Goal: Information Seeking & Learning: Learn about a topic

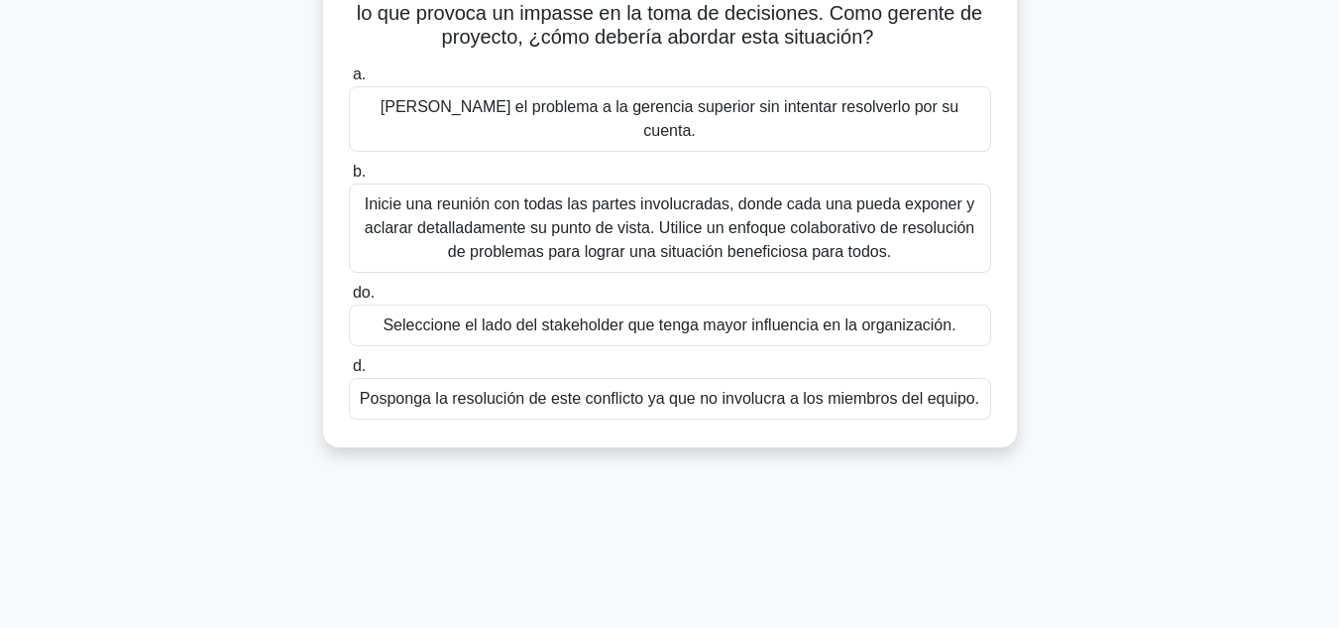
scroll to position [198, 0]
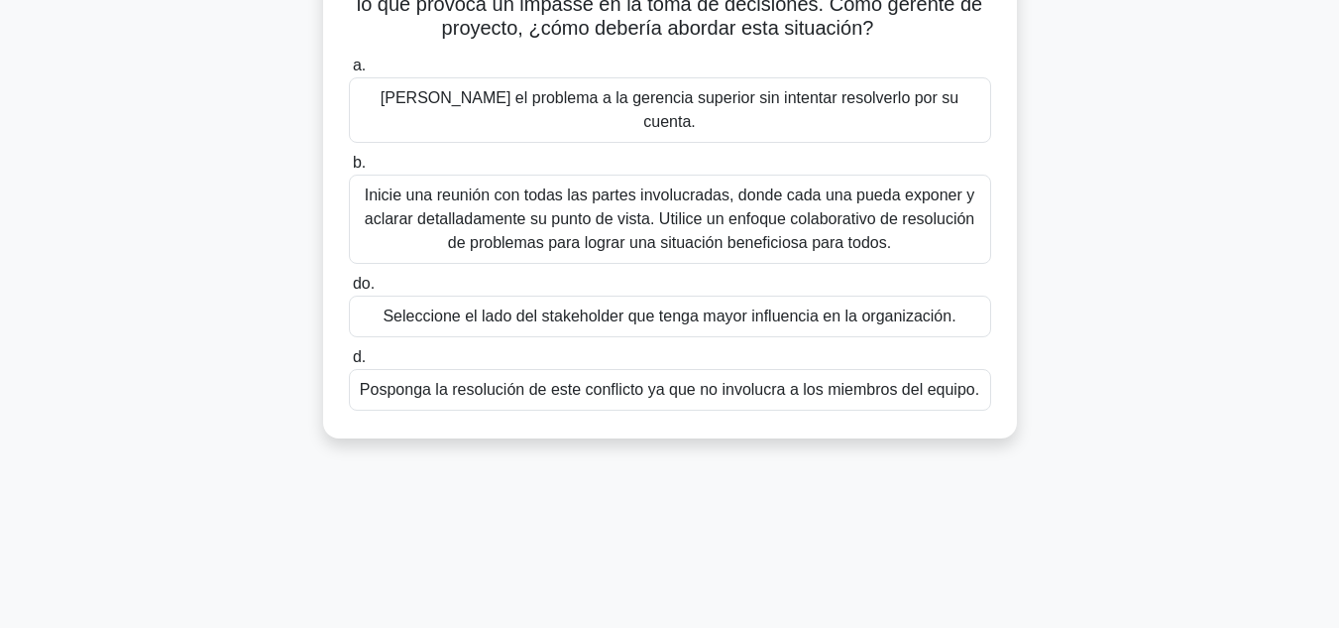
click at [713, 189] on font "Inicie una reunión con todas las partes involucradas, donde cada una pueda expo…" at bounding box center [670, 218] width 611 height 64
click at [349, 170] on input "b. Inicie una reunión con todas las partes involucradas, donde cada una pueda e…" at bounding box center [349, 163] width 0 height 13
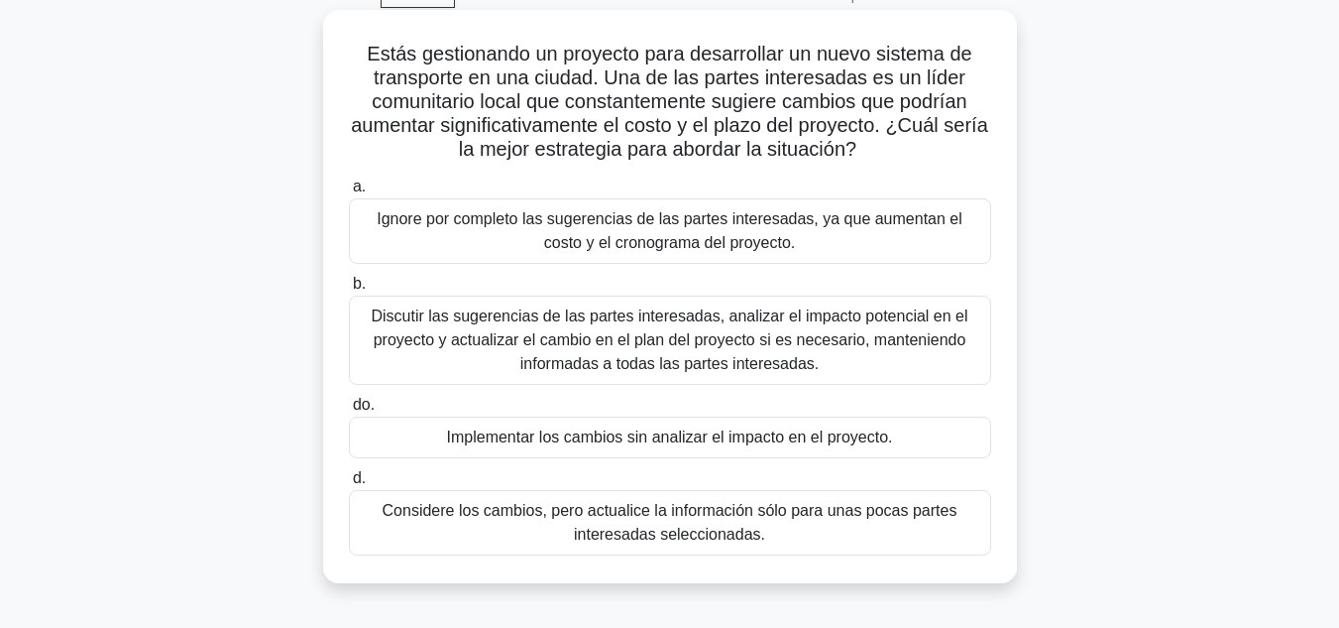
scroll to position [0, 0]
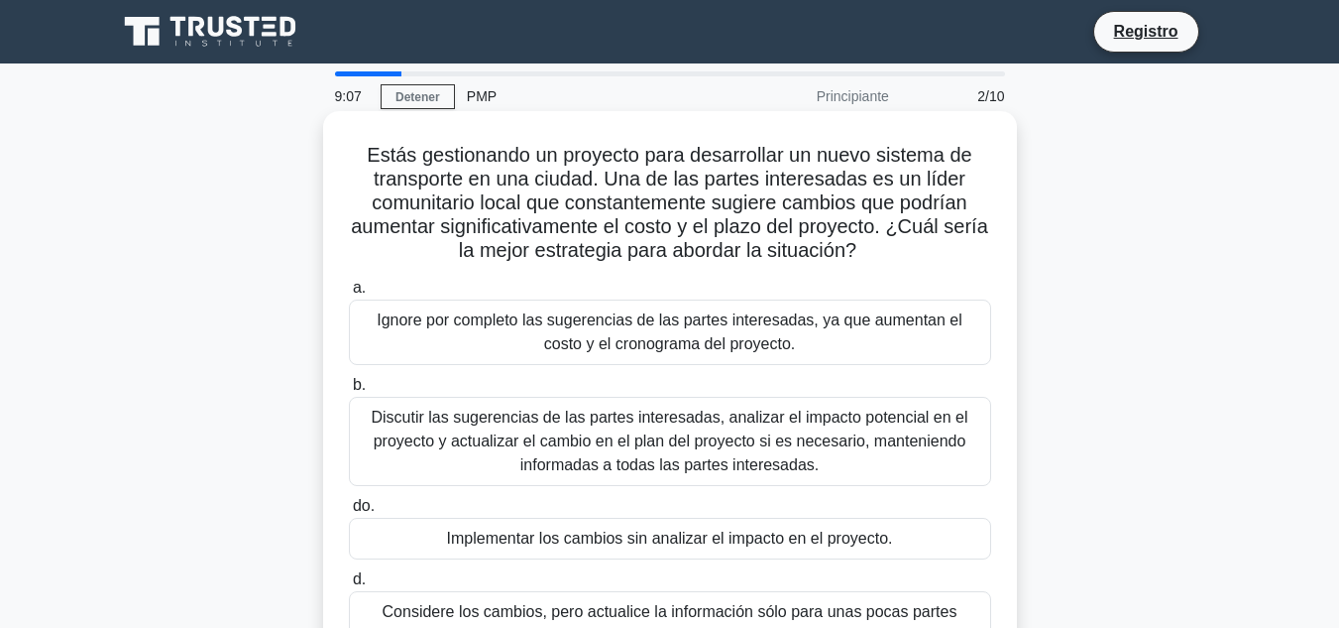
click at [359, 414] on font "Discutir las sugerencias de las partes interesadas, analizar el impacto potenci…" at bounding box center [670, 440] width 625 height 71
click at [349, 392] on input "b. Discutir las sugerencias de las partes interesadas, analizar el impacto pote…" at bounding box center [349, 385] width 0 height 13
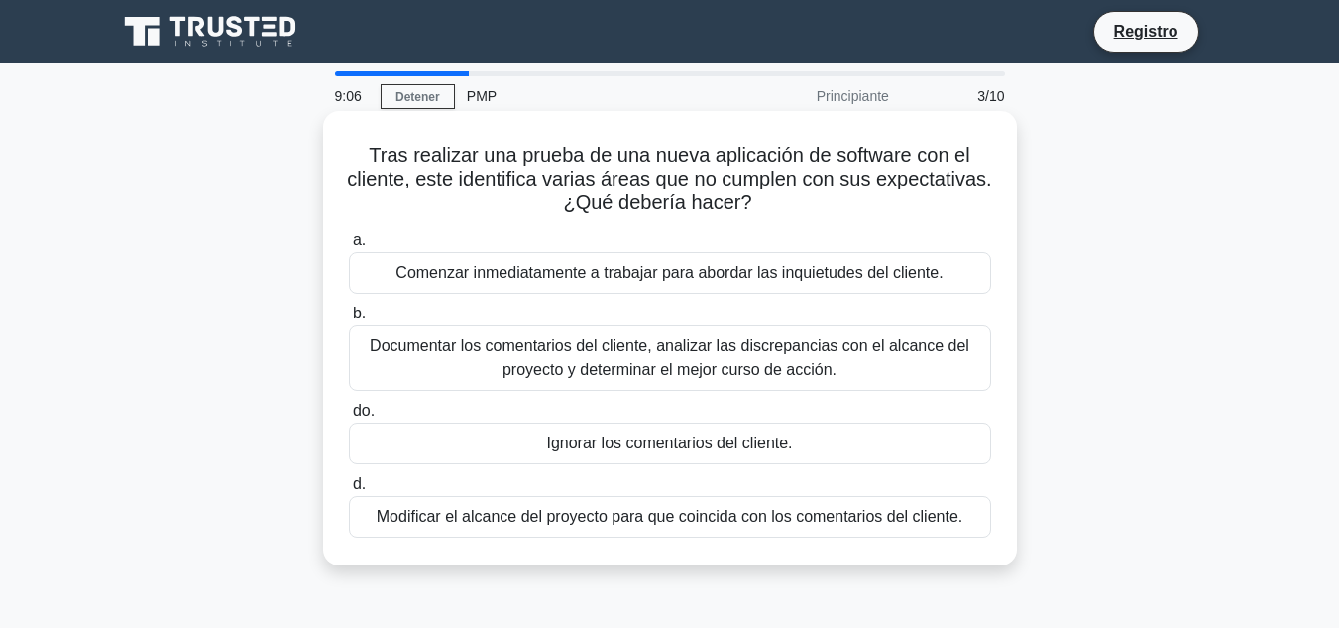
click at [364, 354] on font "Documentar los comentarios del cliente, analizar las discrepancias con el alcan…" at bounding box center [670, 358] width 625 height 48
click at [349, 320] on input "b. Documentar los comentarios del cliente, analizar las discrepancias con el al…" at bounding box center [349, 313] width 0 height 13
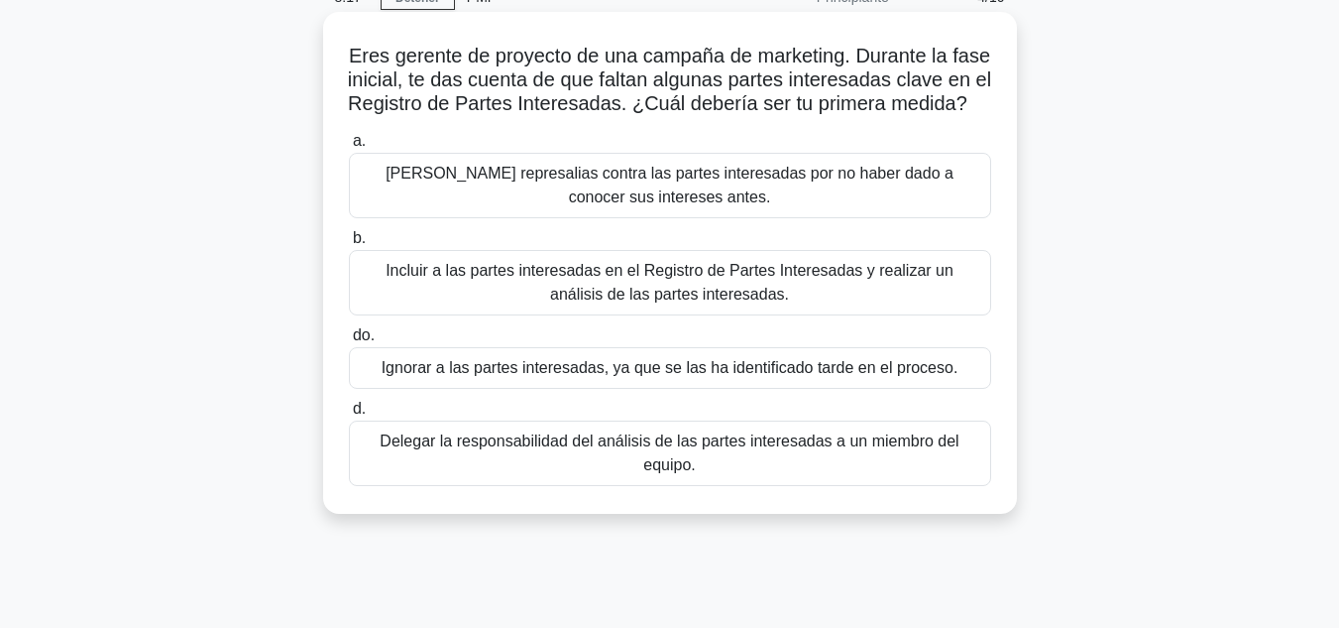
click at [639, 306] on font "Incluir a las partes interesadas en el Registro de Partes Interesadas y realiza…" at bounding box center [670, 283] width 625 height 48
click at [349, 245] on input "b. Incluir a las partes interesadas en el Registro de Partes Interesadas y real…" at bounding box center [349, 238] width 0 height 13
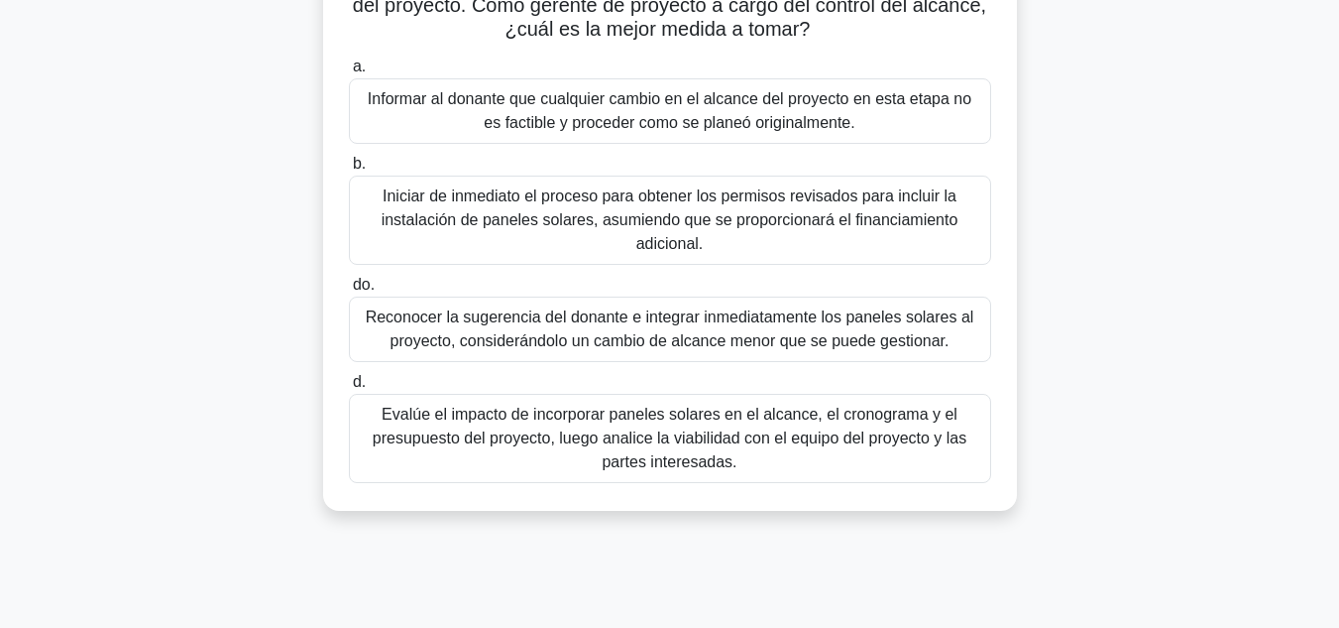
scroll to position [397, 0]
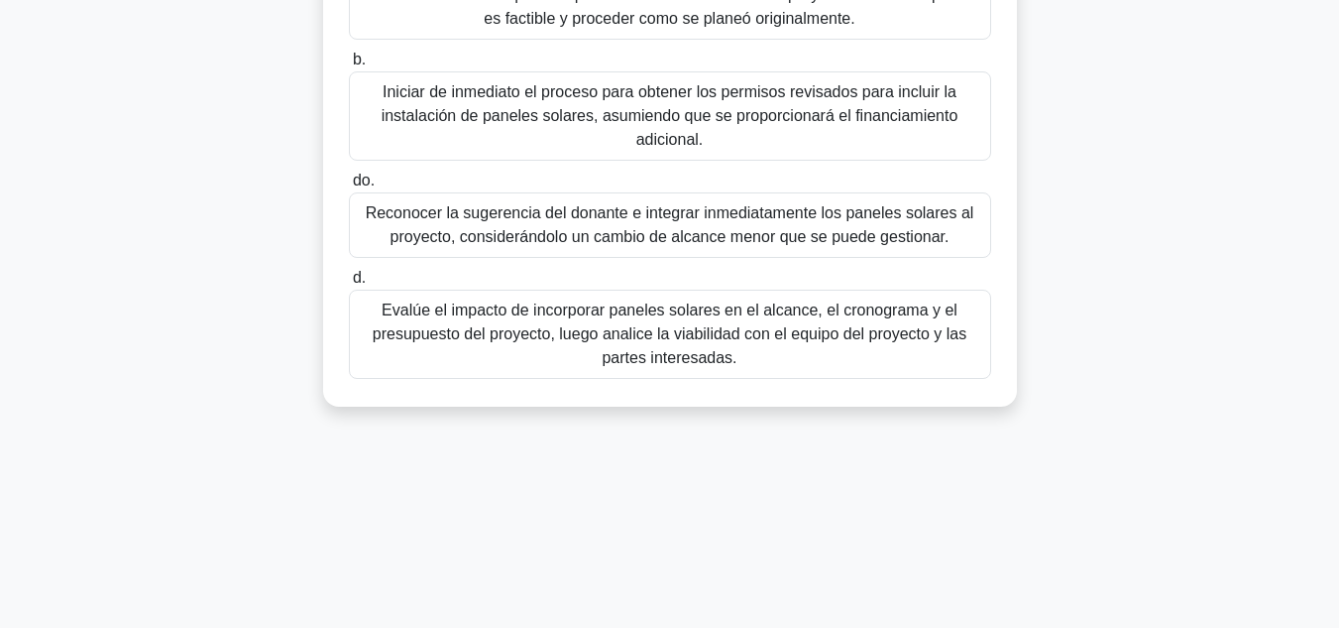
click at [799, 358] on font "Evalúe el impacto de incorporar paneles solares en el alcance, el cronograma y …" at bounding box center [670, 333] width 625 height 71
click at [349, 285] on input "d. Evalúe el impacto de incorporar paneles solares en el alcance, el cronograma…" at bounding box center [349, 278] width 0 height 13
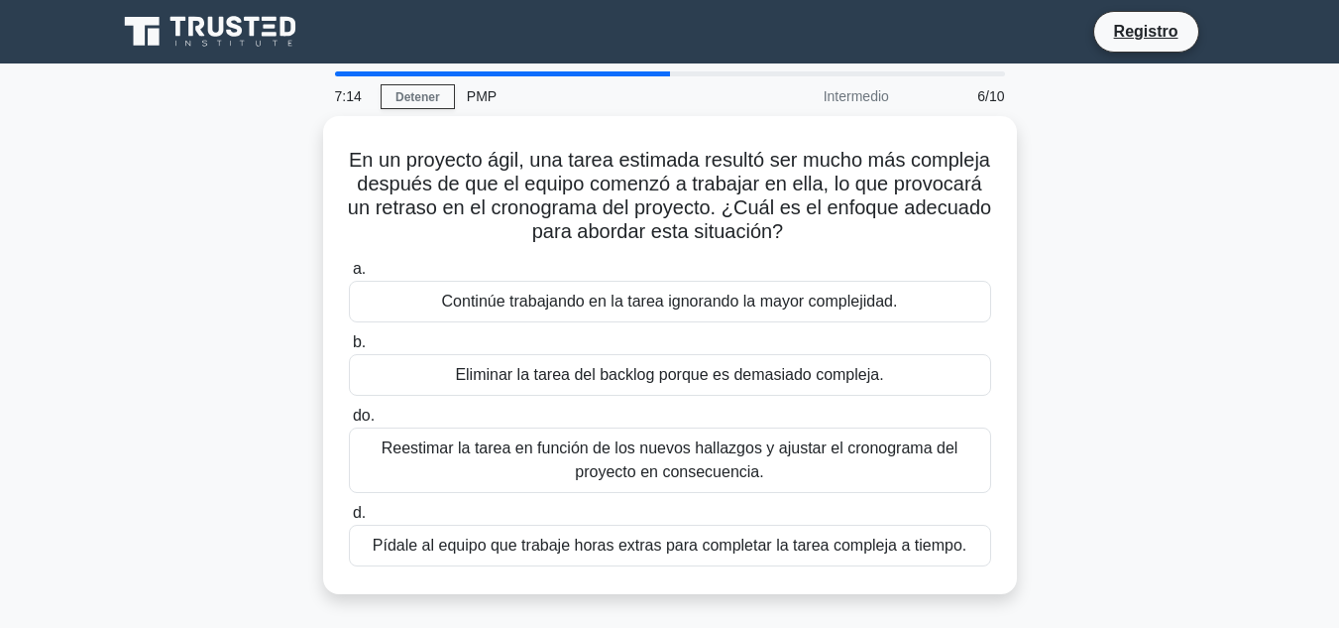
scroll to position [99, 0]
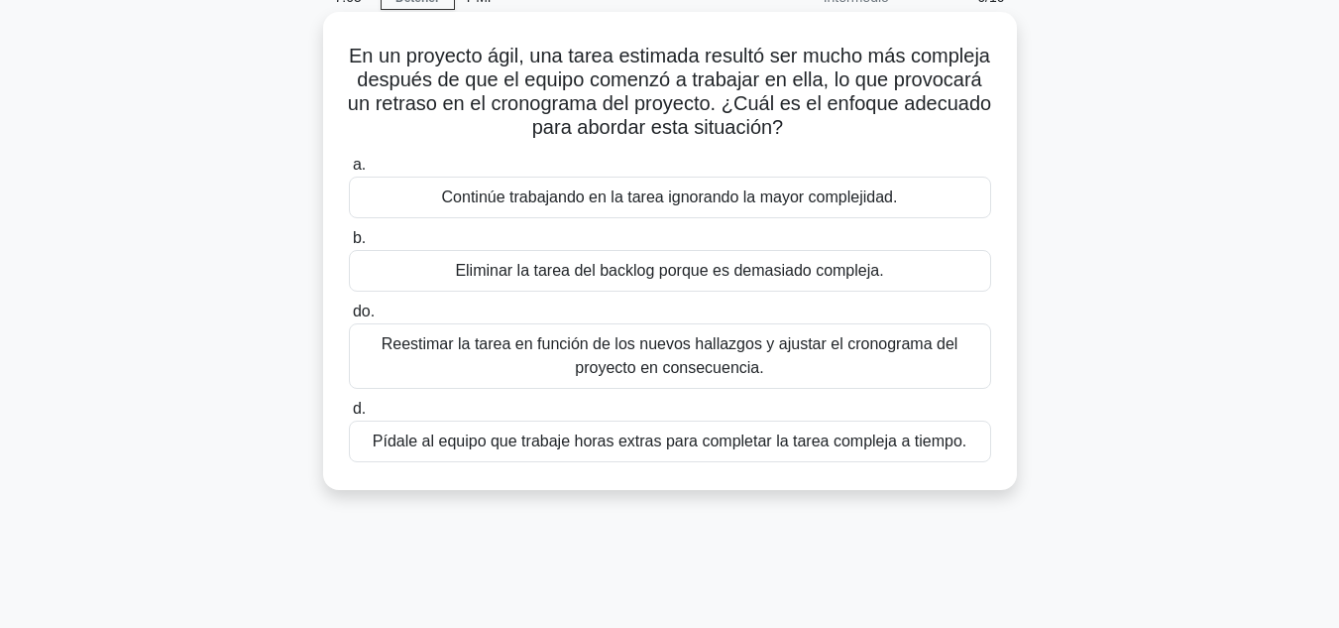
drag, startPoint x: 839, startPoint y: 357, endPoint x: 830, endPoint y: 365, distance: 11.9
click at [837, 362] on font "Reestimar la tarea en función de los nuevos hallazgos y ajustar el cronograma d…" at bounding box center [670, 356] width 625 height 48
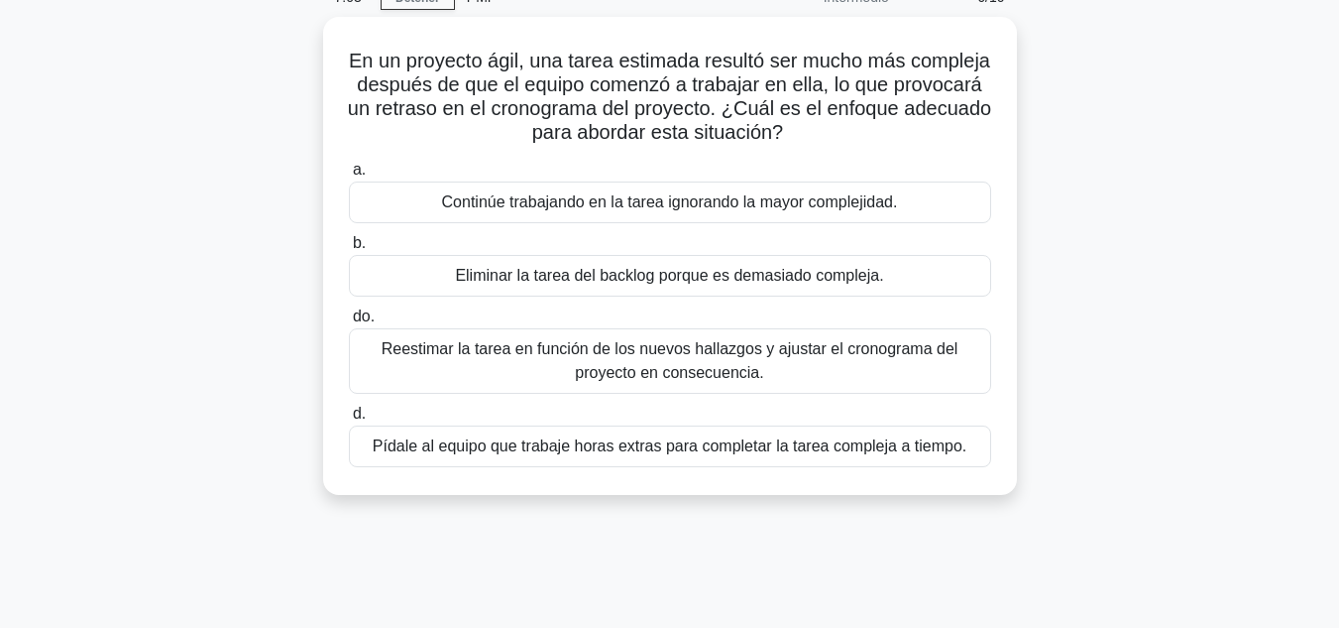
click at [1182, 418] on div "En un proyecto ágil, una tarea estimada resultó ser mucho más compleja después …" at bounding box center [670, 268] width 1130 height 502
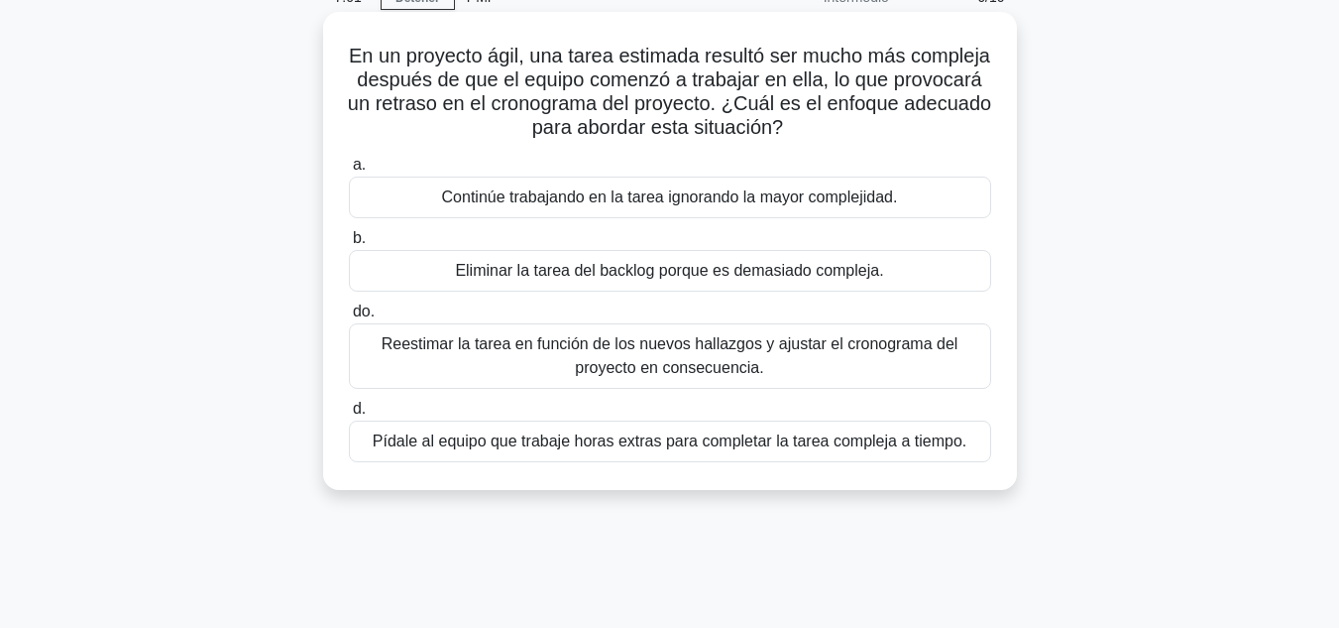
scroll to position [0, 0]
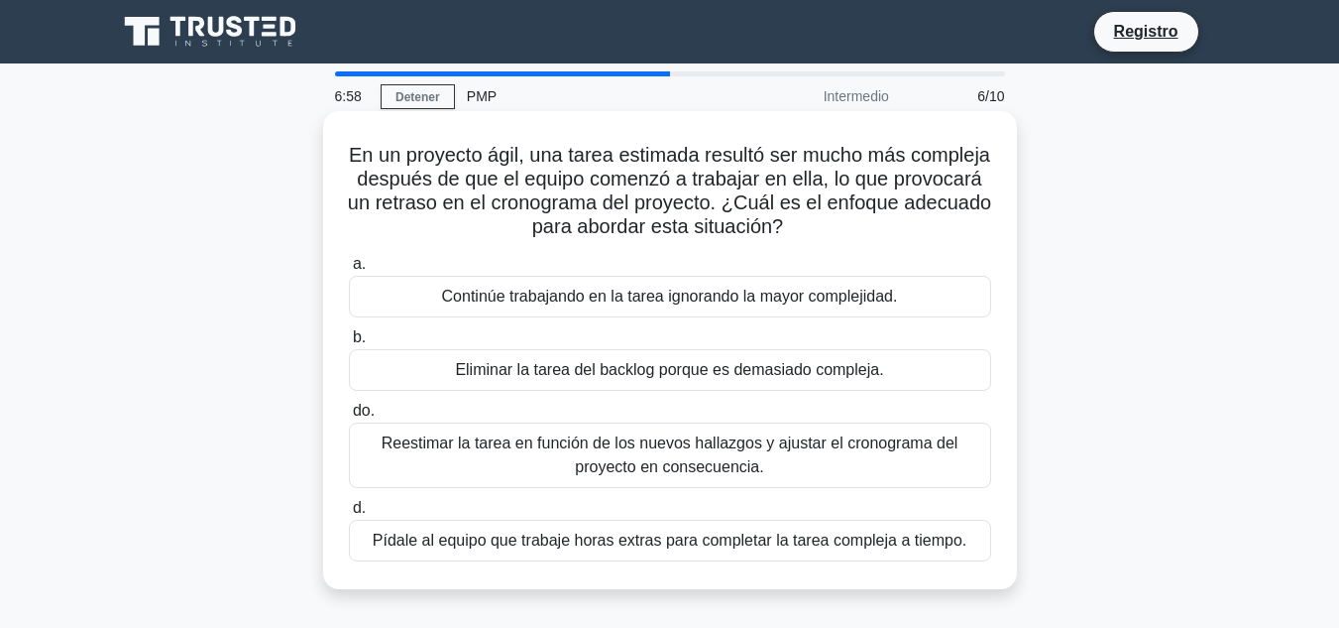
click at [515, 450] on font "Reestimar la tarea en función de los nuevos hallazgos y ajustar el cronograma d…" at bounding box center [670, 454] width 577 height 41
click at [349, 417] on input "do. Reestimar la tarea en función de los nuevos hallazgos y ajustar el cronogra…" at bounding box center [349, 411] width 0 height 13
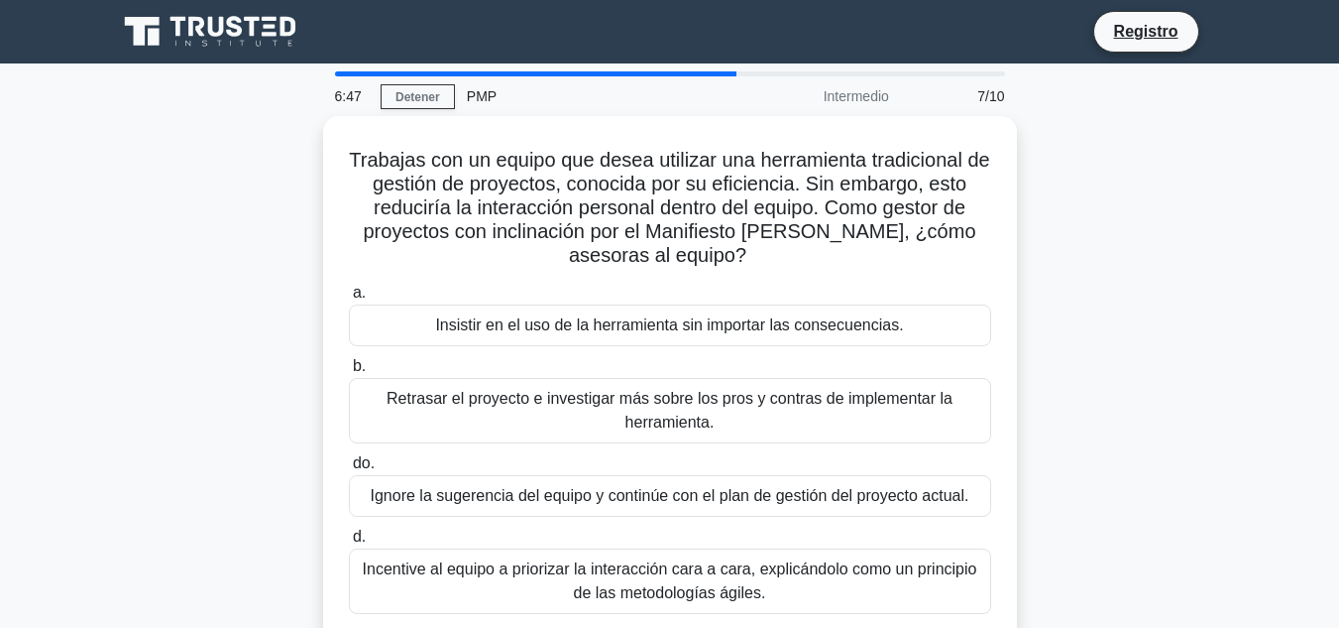
scroll to position [99, 0]
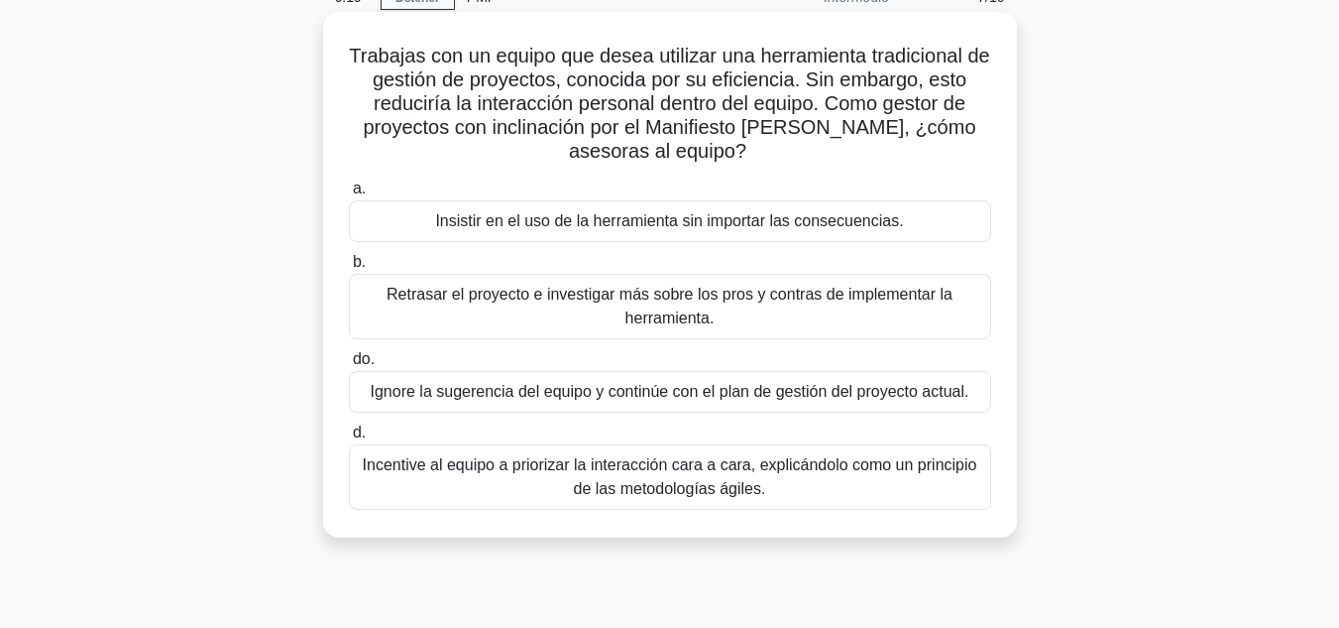
click at [448, 295] on font "Retrasar el proyecto e investigar más sobre los pros y contras de implementar l…" at bounding box center [670, 306] width 566 height 41
click at [349, 269] on input "b. Retrasar el proyecto e investigar más sobre los pros y contras de implementa…" at bounding box center [349, 262] width 0 height 13
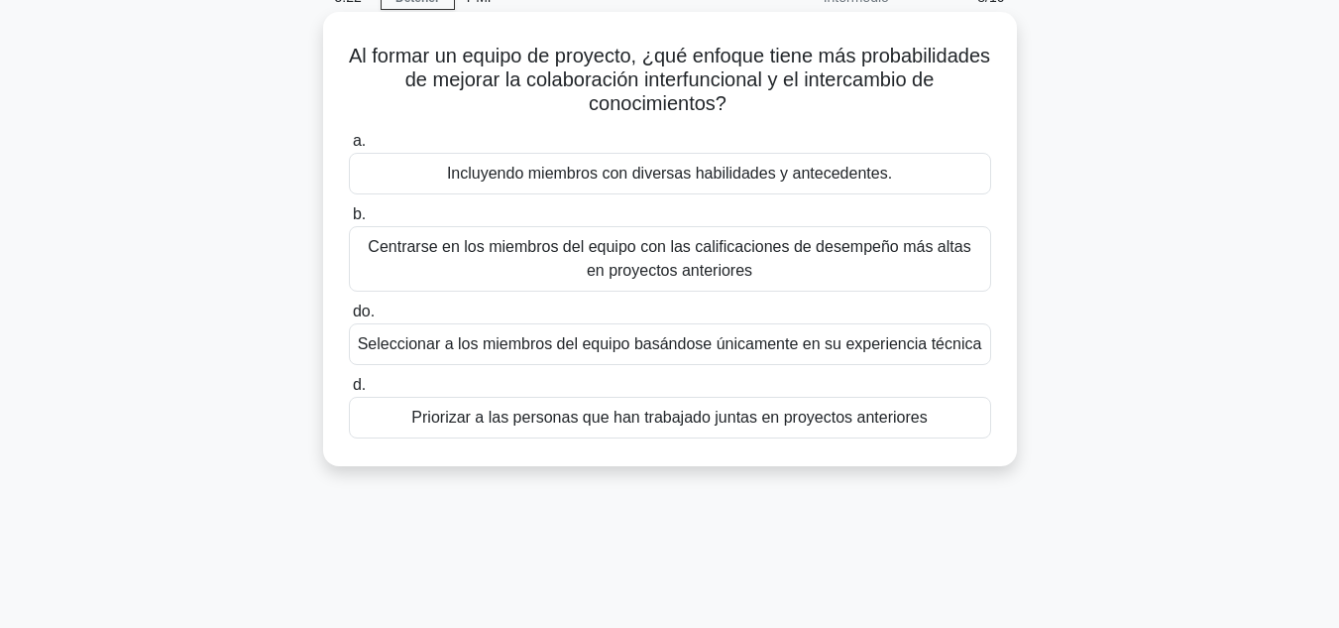
click at [687, 268] on font "Centrarse en los miembros del equipo con las calificaciones de desempeño más al…" at bounding box center [669, 258] width 603 height 41
click at [349, 221] on input "b. Centrarse en los miembros del equipo con las calificaciones de desempeño más…" at bounding box center [349, 214] width 0 height 13
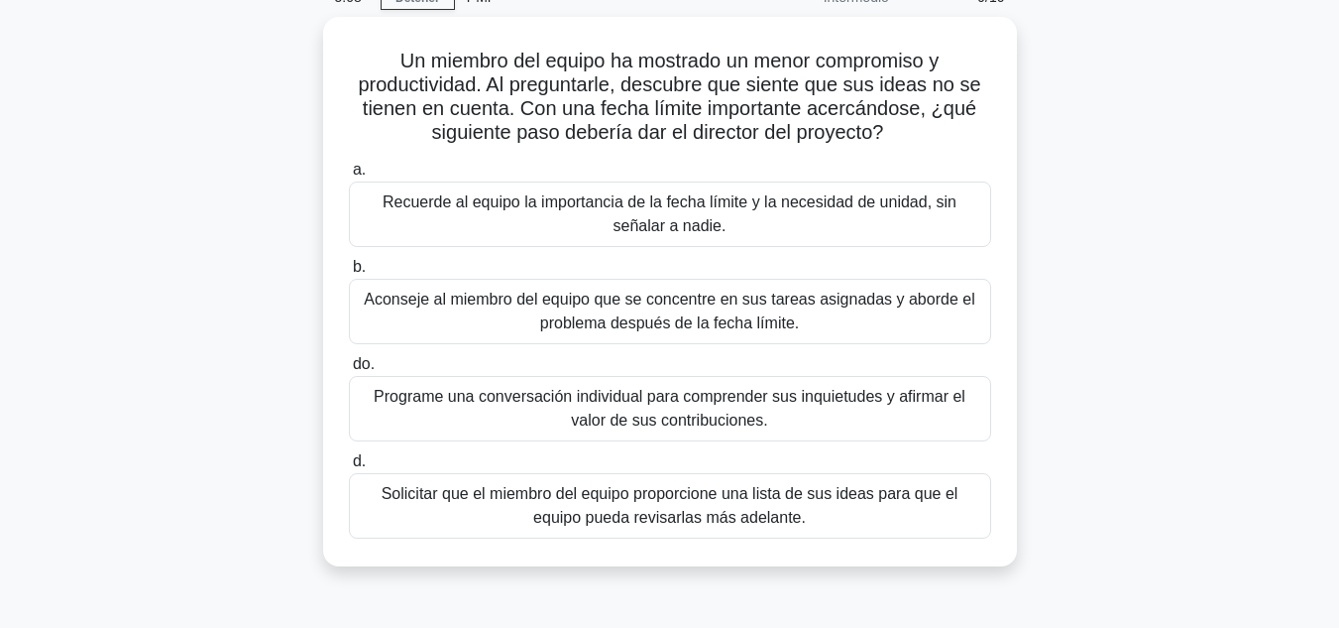
scroll to position [198, 0]
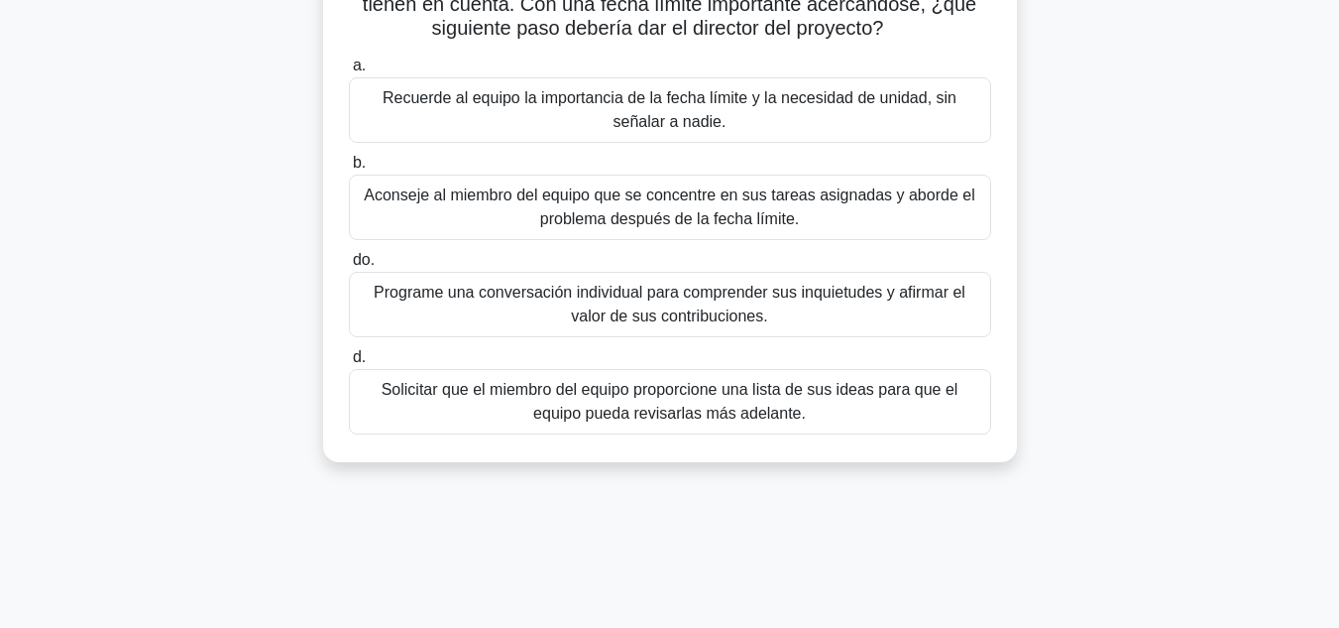
click at [507, 302] on font "Programe una conversación individual para comprender sus inquietudes y afirmar …" at bounding box center [670, 304] width 592 height 41
click at [349, 267] on input "do. Programe una conversación individual para comprender sus inquietudes y afir…" at bounding box center [349, 260] width 0 height 13
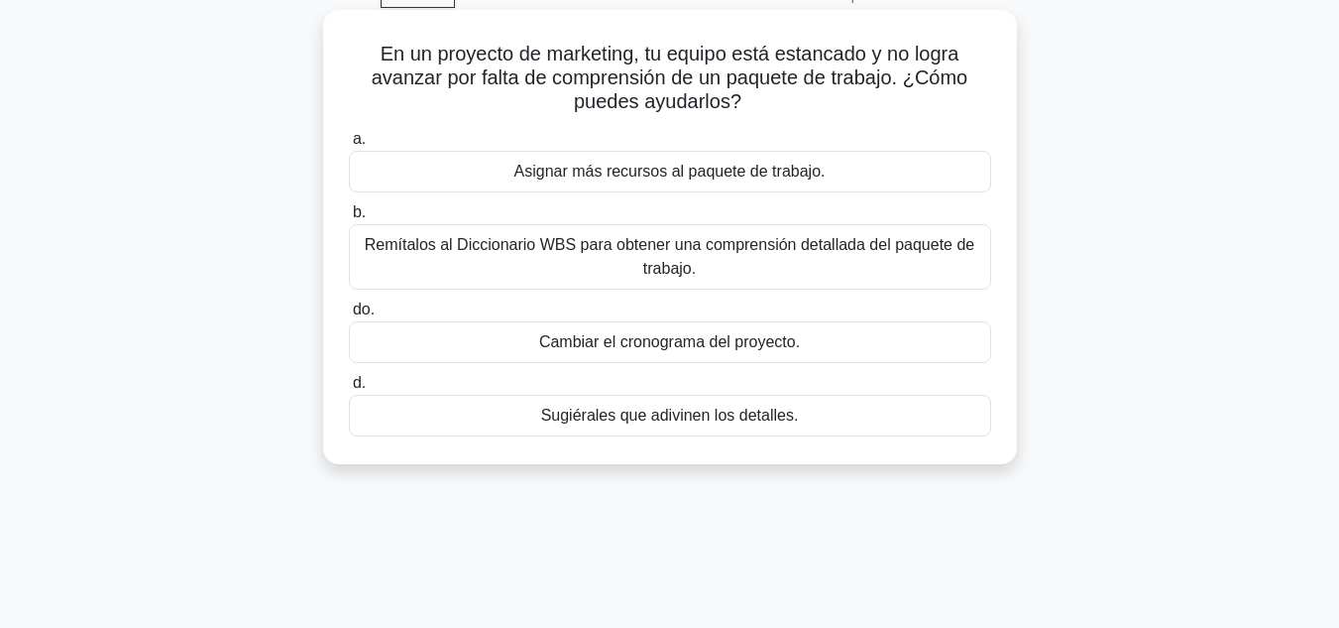
scroll to position [0, 0]
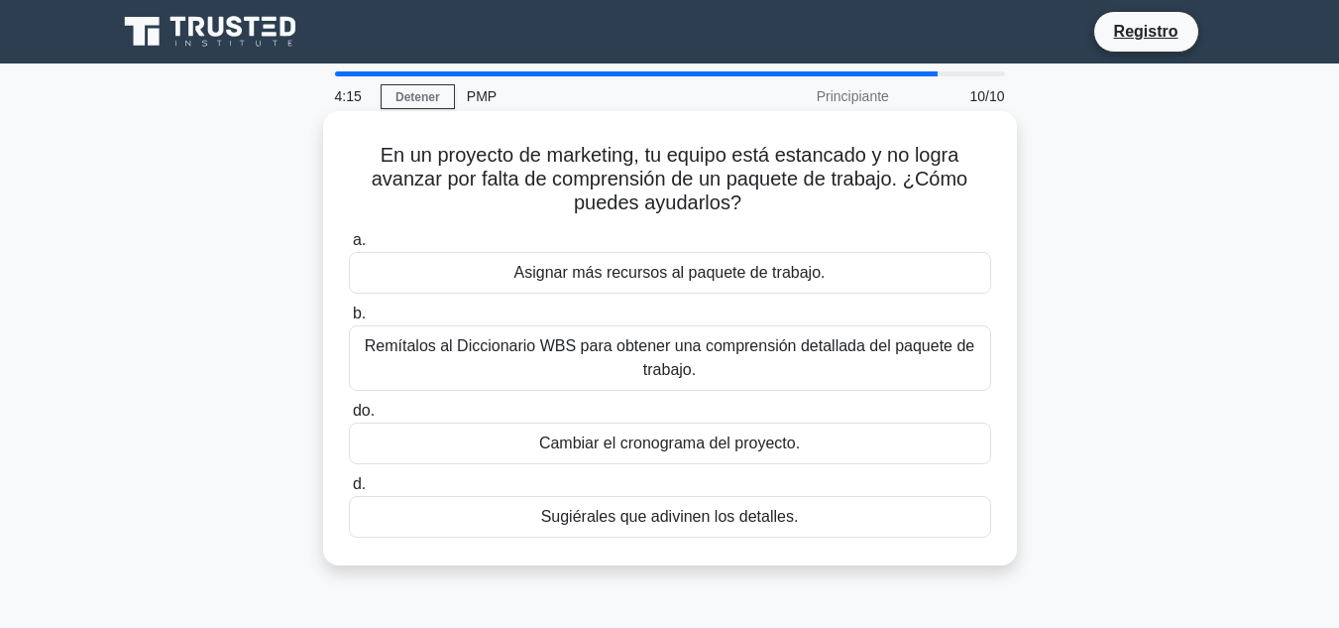
click at [641, 360] on font "Remítalos al Diccionario WBS para obtener una comprensión detallada del paquete…" at bounding box center [670, 358] width 625 height 48
click at [349, 320] on input "b. Remítalos al Diccionario WBS para obtener una comprensión detallada del paqu…" at bounding box center [349, 313] width 0 height 13
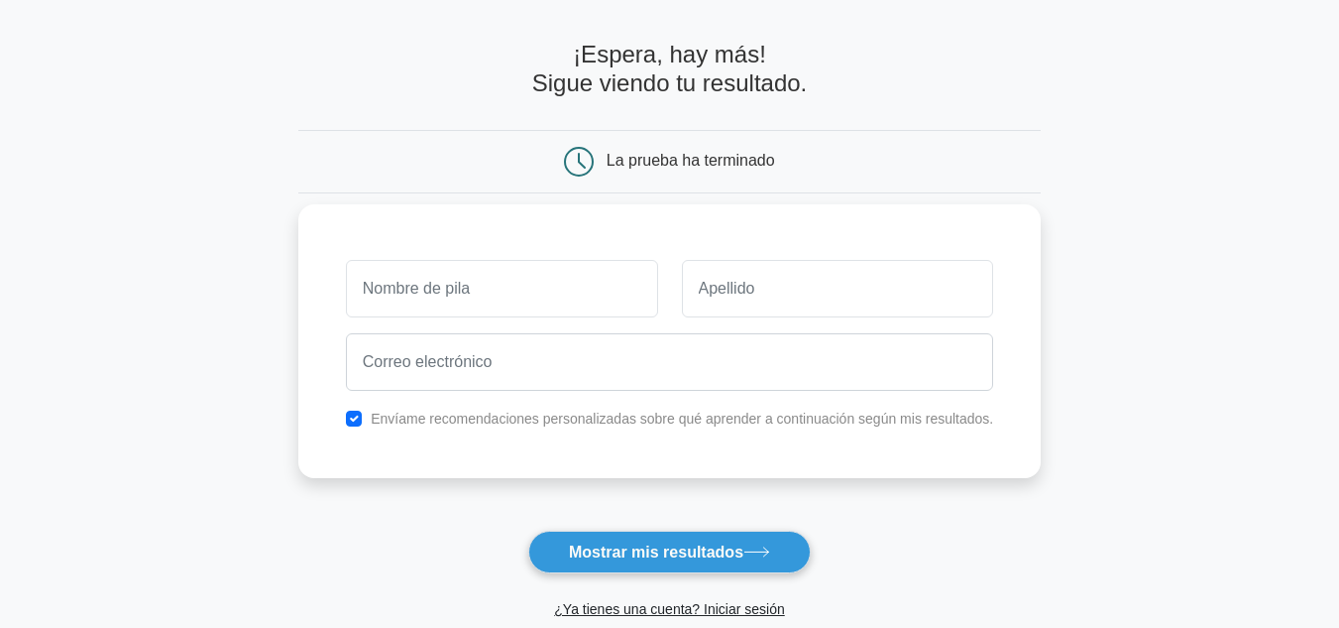
scroll to position [99, 0]
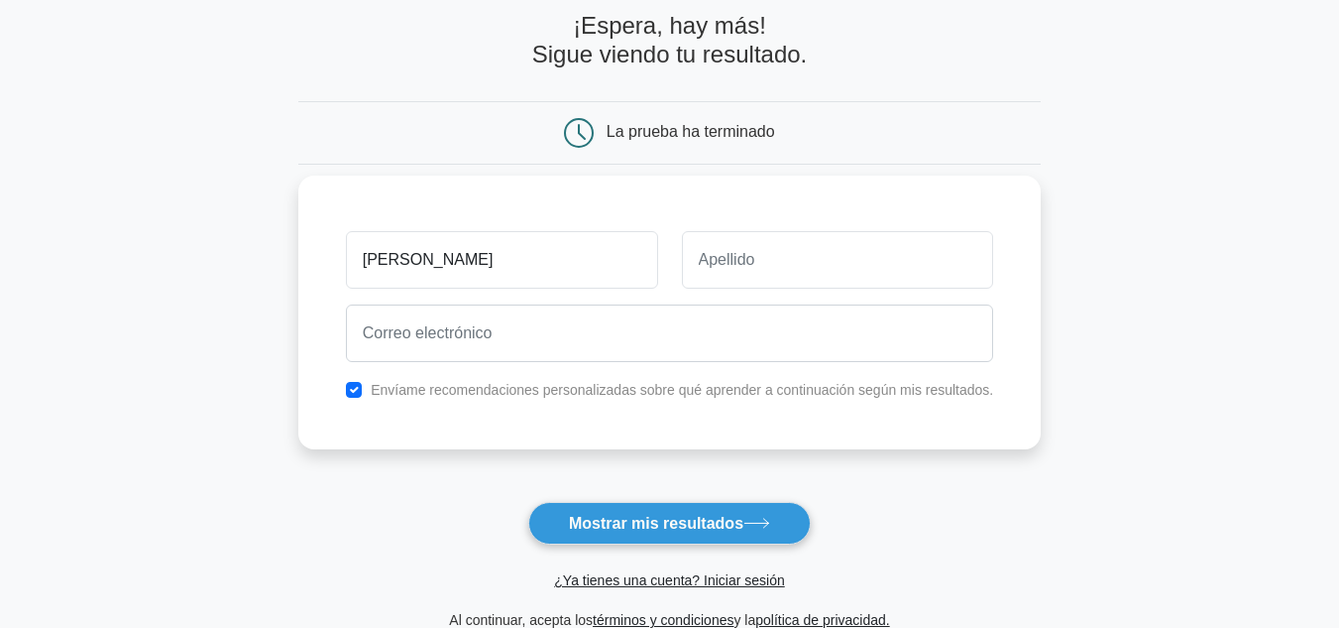
type input "[PERSON_NAME]"
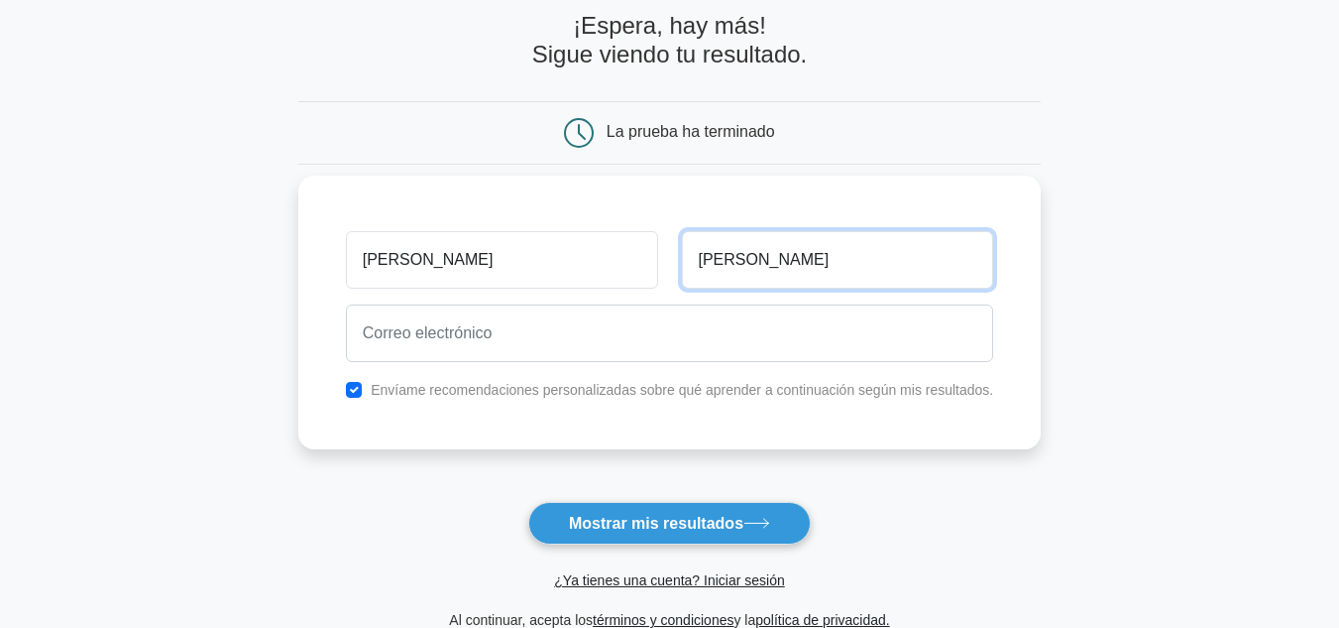
type input "Valeriano"
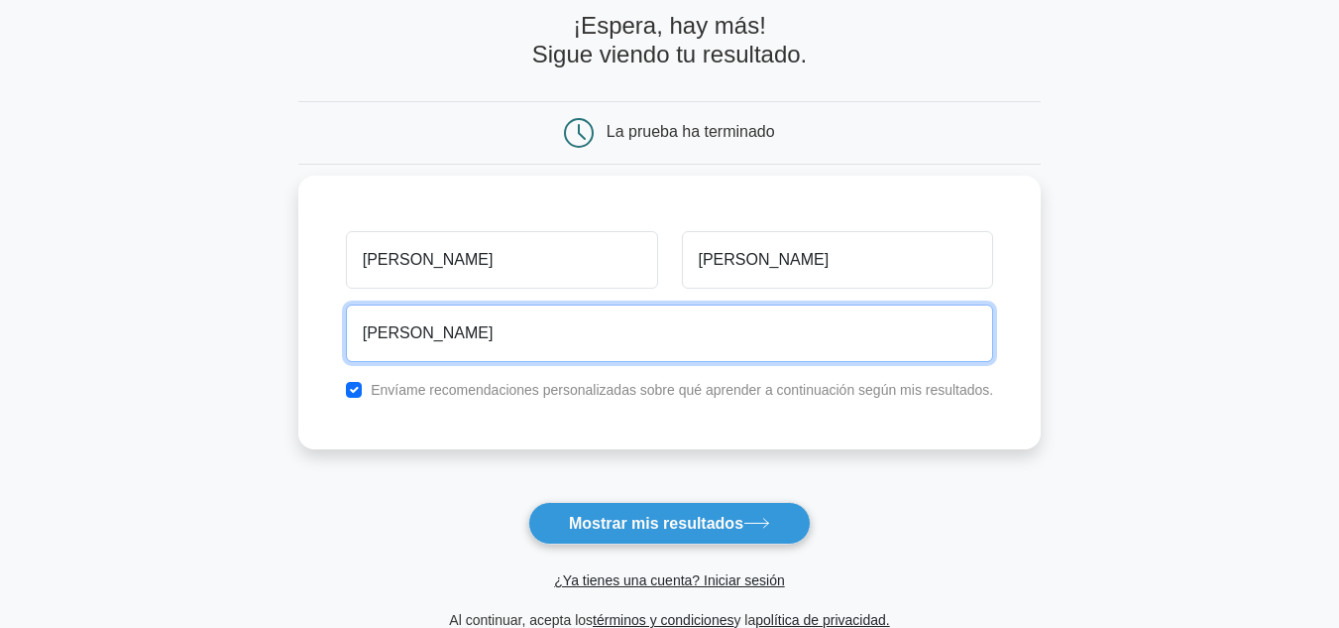
type input "manuel50_02@hotmail.com"
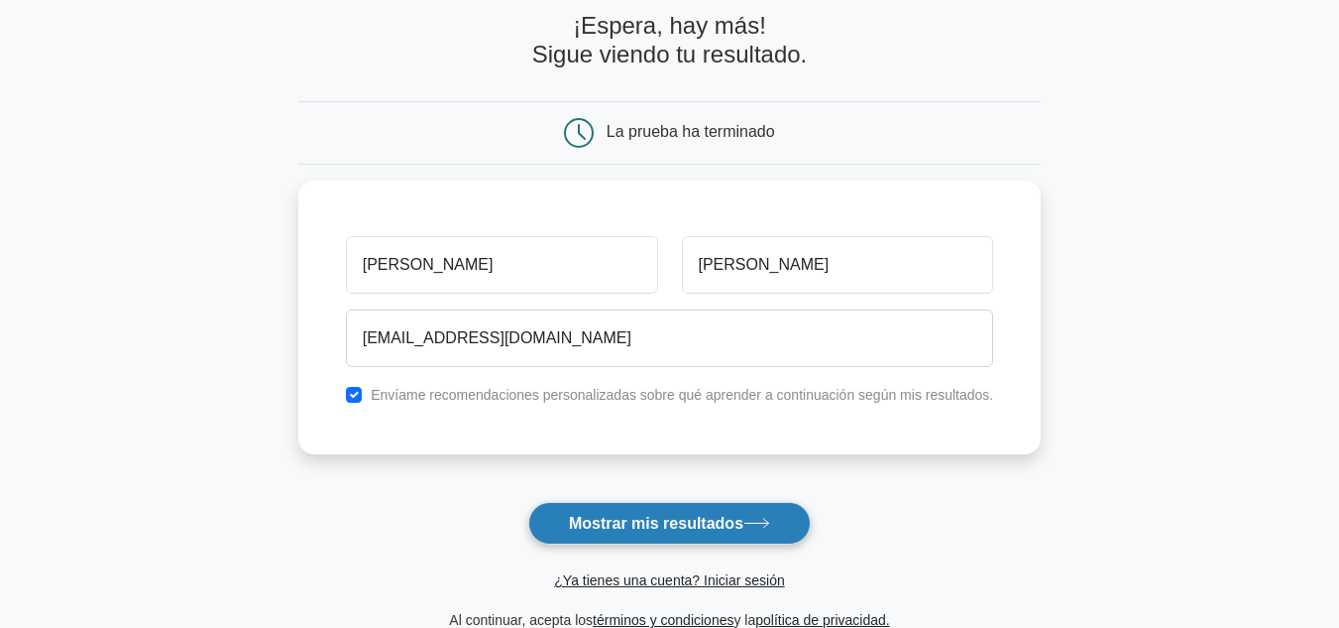
click at [724, 515] on font "Mostrar mis resultados" at bounding box center [656, 522] width 174 height 17
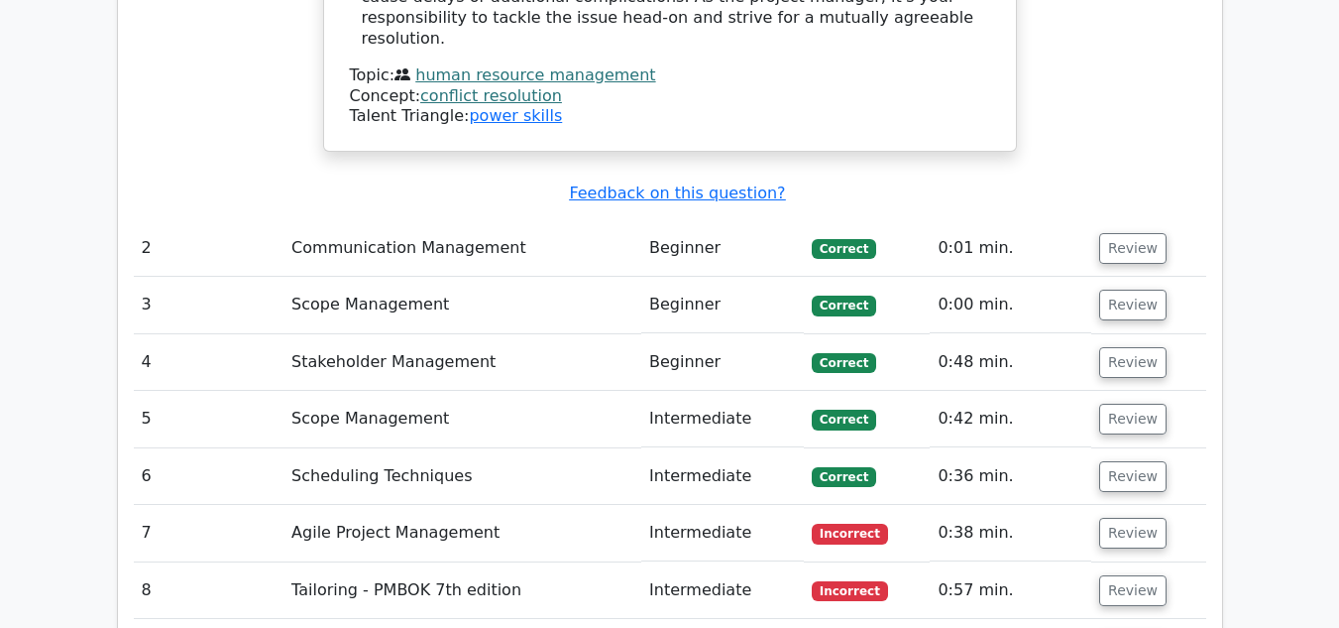
scroll to position [2677, 0]
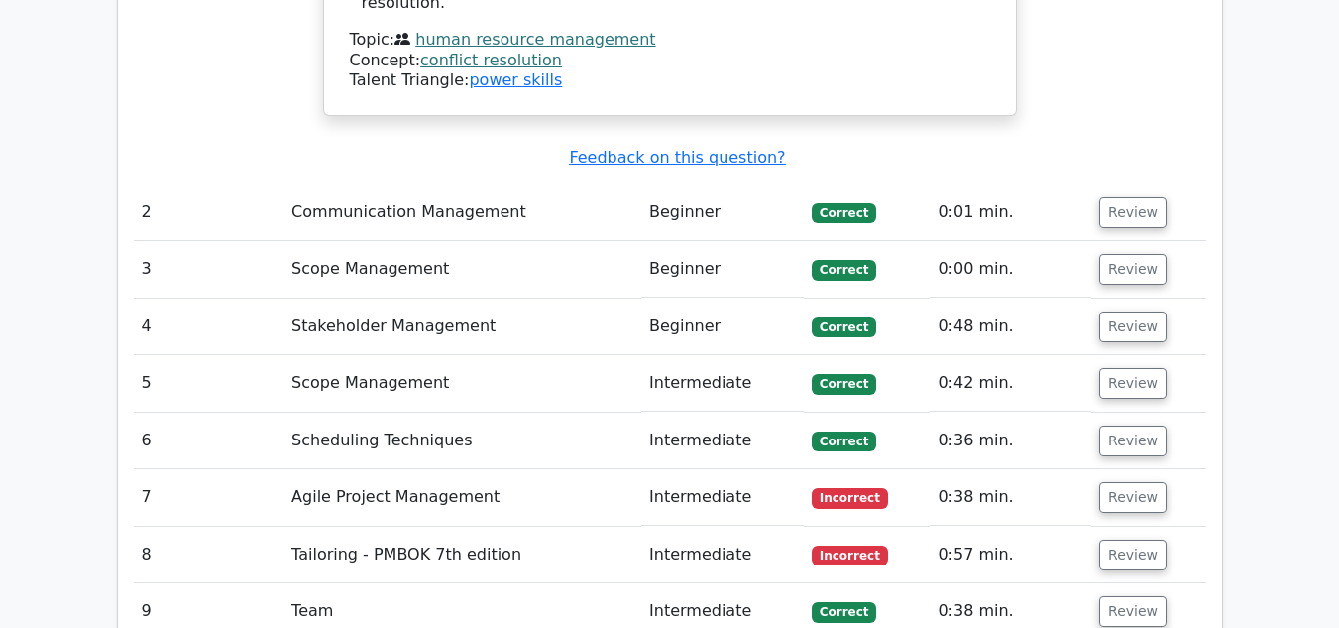
click at [1082, 469] on td "0:38 min." at bounding box center [1011, 497] width 162 height 57
click at [1109, 482] on button "Review" at bounding box center [1132, 497] width 67 height 31
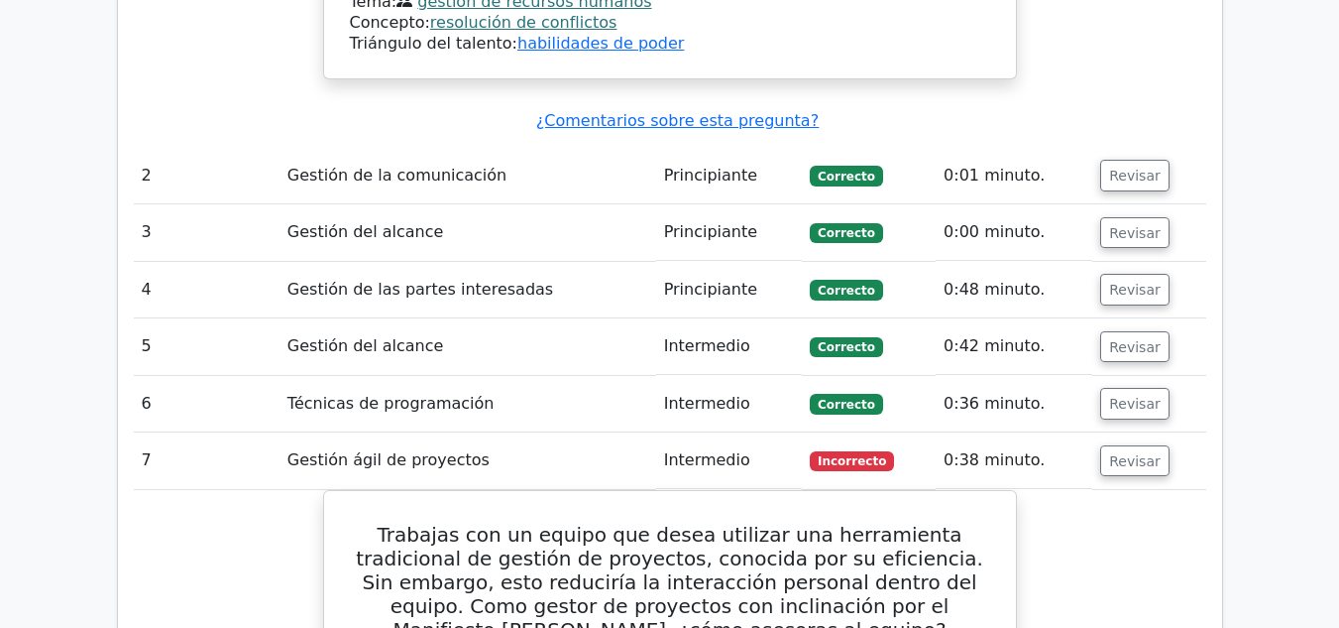
scroll to position [2578, 0]
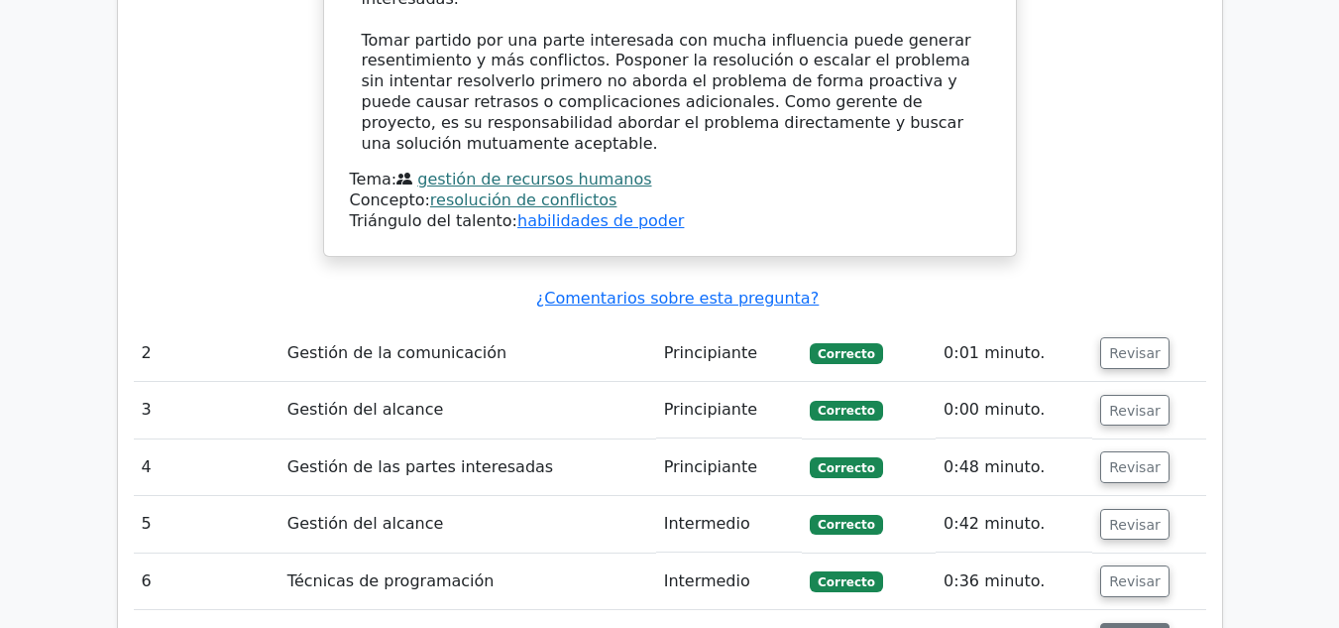
click at [1123, 627] on font "Revisar" at bounding box center [1135, 638] width 52 height 16
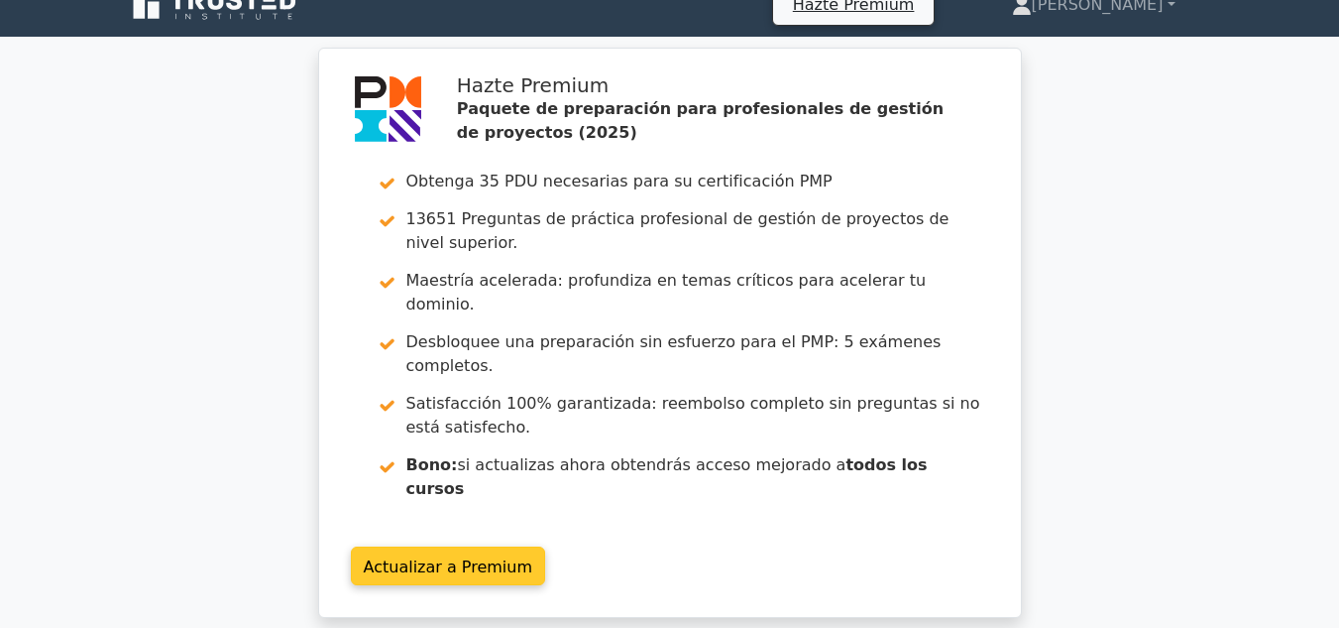
scroll to position [0, 0]
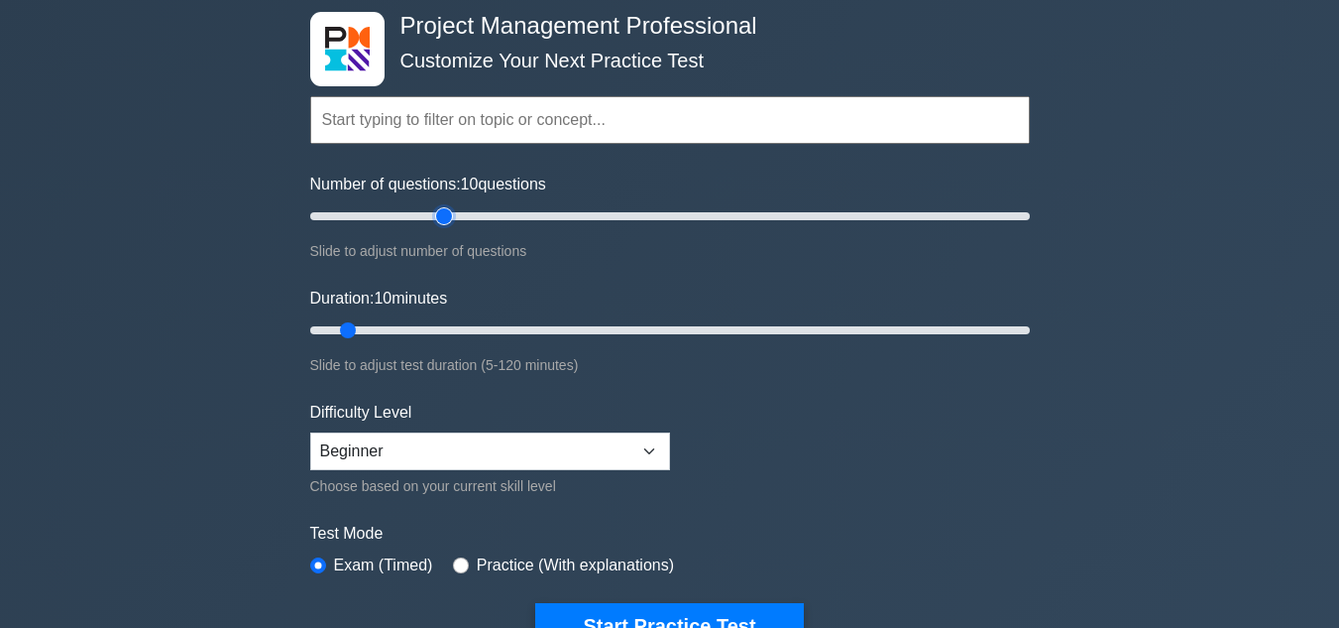
click at [441, 216] on input "Number of questions: 10 questions" at bounding box center [670, 216] width 720 height 24
drag, startPoint x: 440, startPoint y: 218, endPoint x: 344, endPoint y: 222, distance: 96.3
type input "10"
click at [344, 222] on input "Number of questions: 25 questions" at bounding box center [670, 216] width 720 height 24
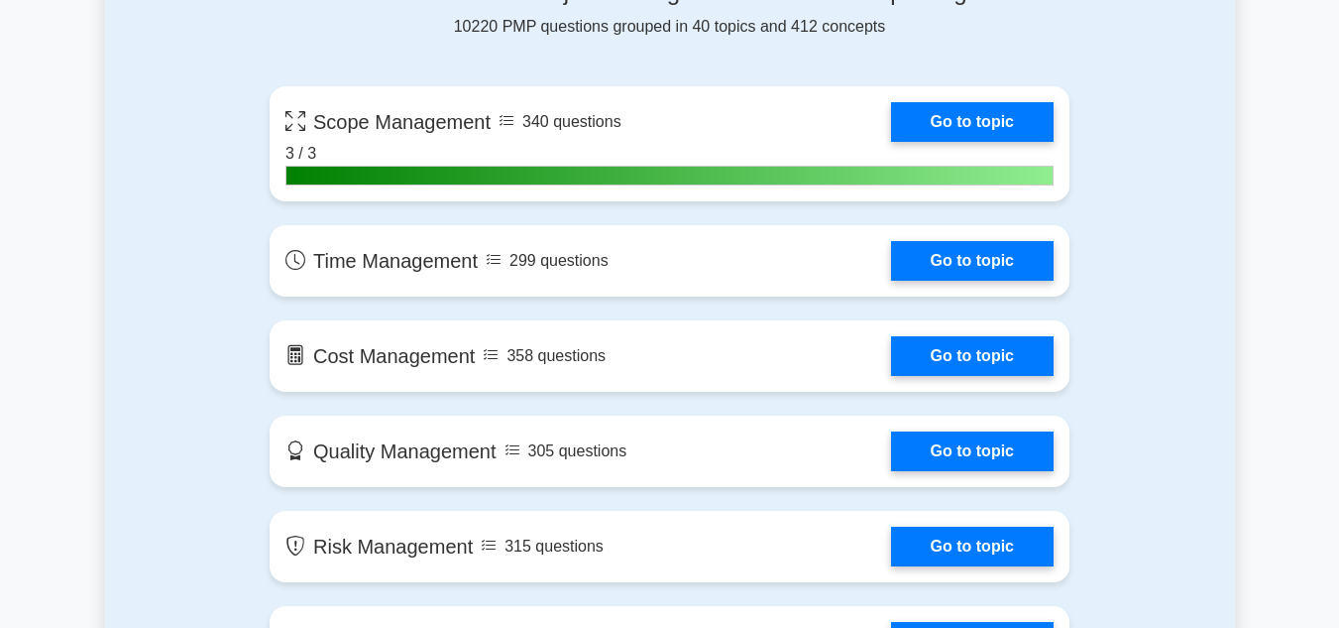
scroll to position [1388, 0]
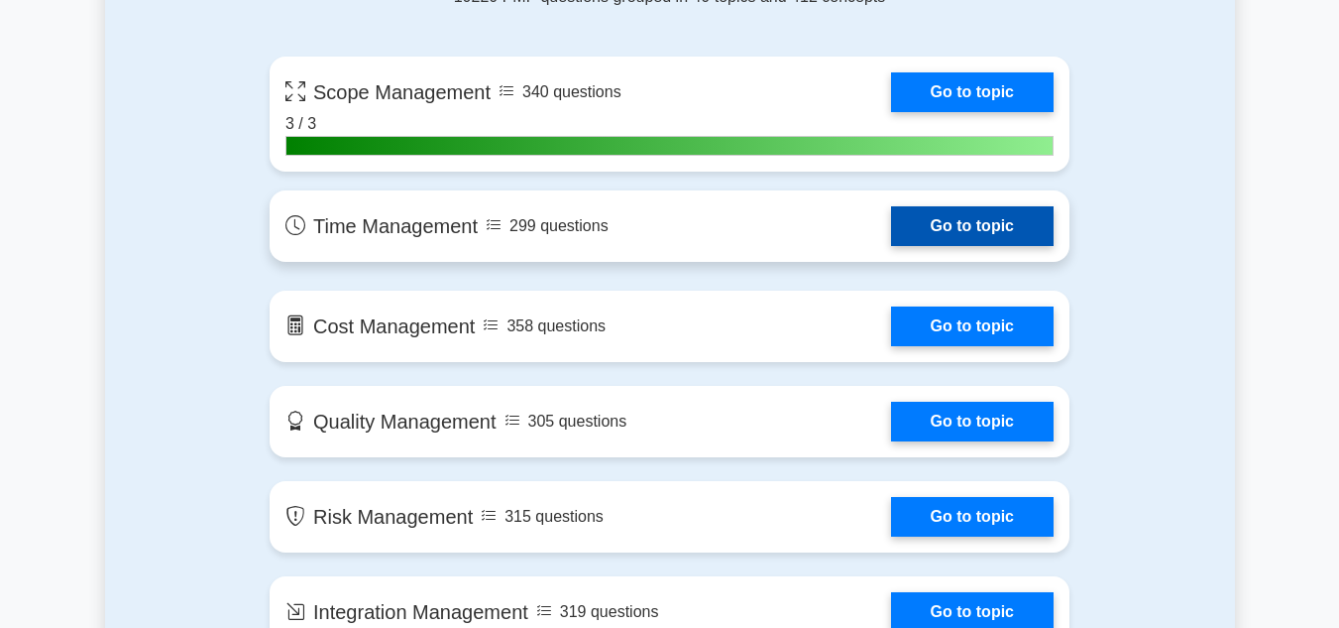
click at [891, 219] on link "Go to topic" at bounding box center [972, 226] width 163 height 40
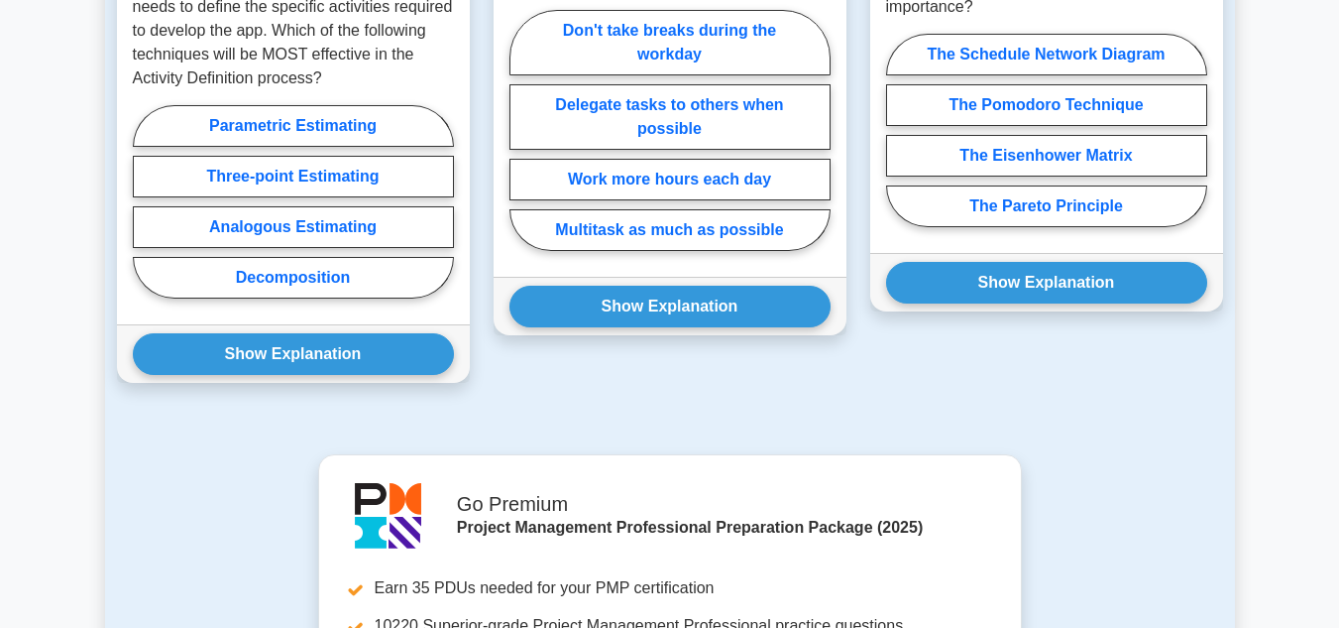
scroll to position [2082, 0]
